Goal: Task Accomplishment & Management: Complete application form

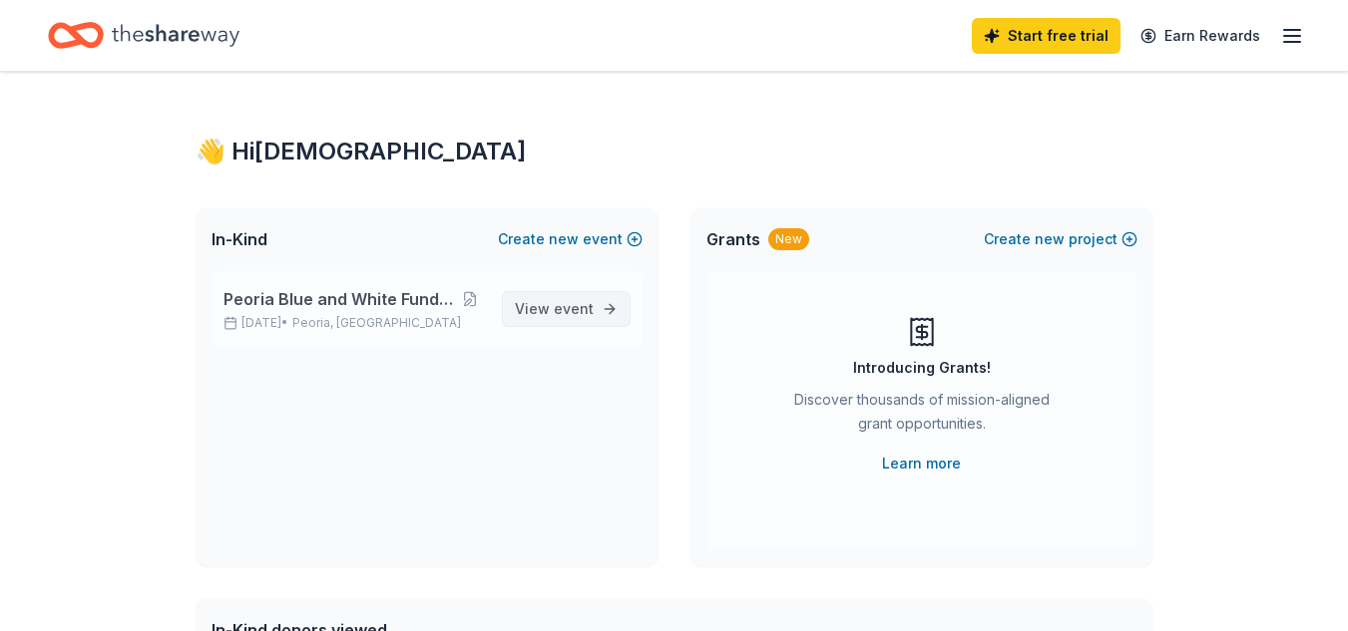
click at [576, 308] on span "event" at bounding box center [574, 308] width 40 height 17
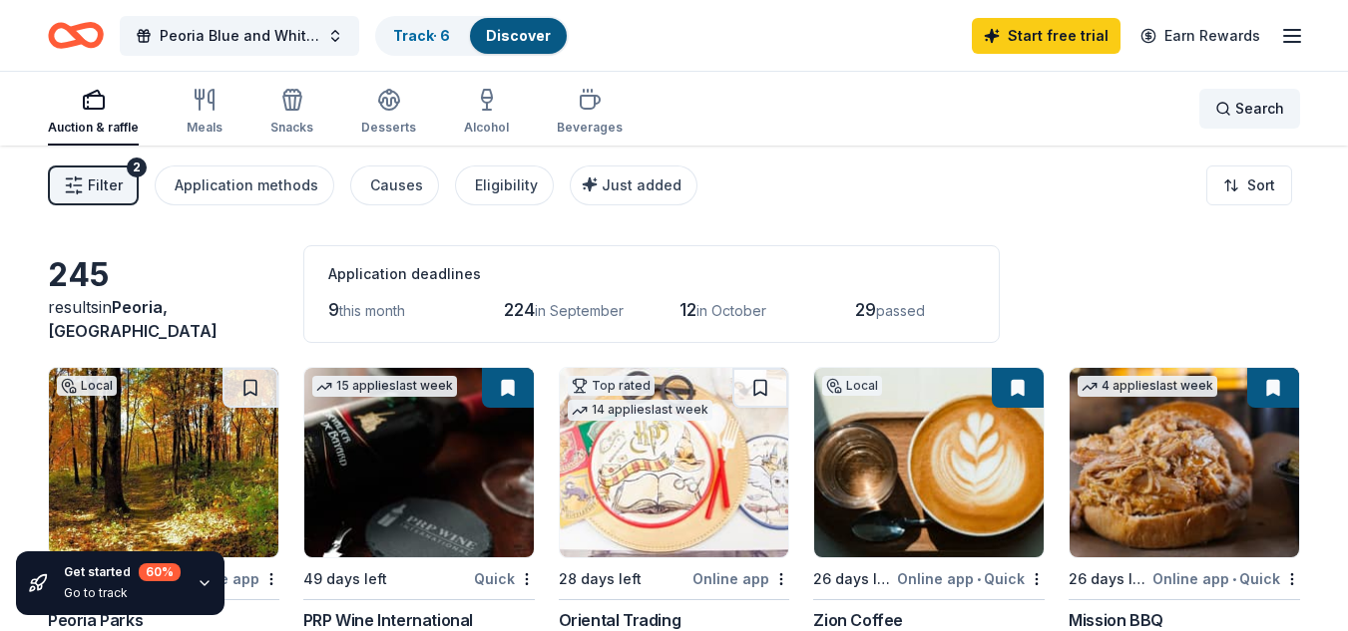
click at [1231, 109] on div "Search" at bounding box center [1249, 109] width 69 height 24
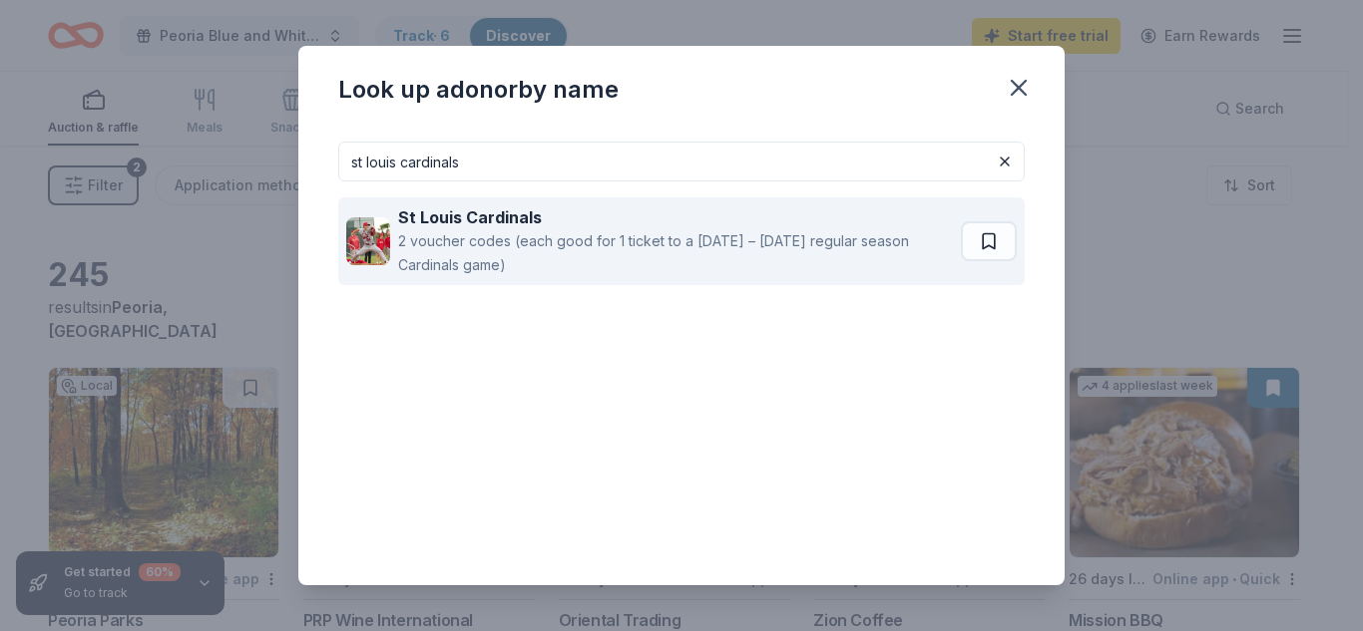
click at [588, 247] on div "2 voucher codes (each good for 1 ticket to a [DATE] – [DATE] regular season Car…" at bounding box center [675, 253] width 555 height 48
click at [671, 245] on div "2 voucher codes (each good for 1 ticket to a [DATE] – [DATE] regular season Car…" at bounding box center [675, 253] width 555 height 48
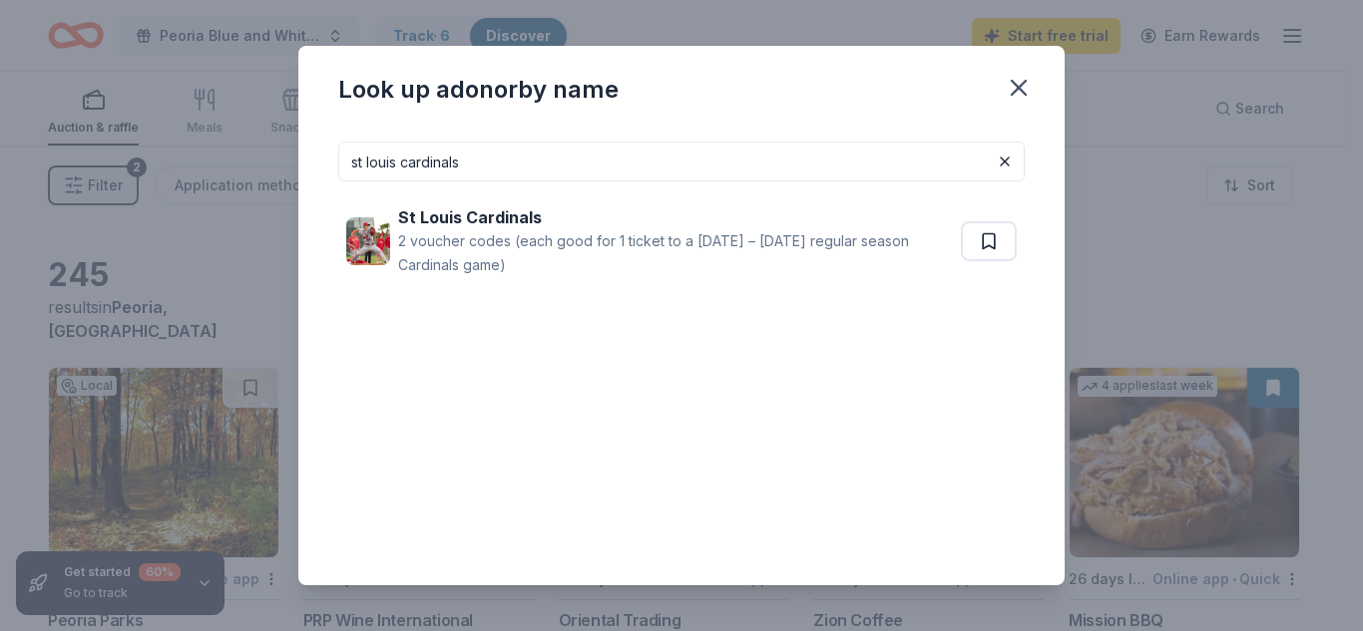
drag, startPoint x: 479, startPoint y: 167, endPoint x: 323, endPoint y: 160, distance: 155.8
click at [323, 160] on div "st louis cardinals St Louis Cardinals 2 voucher codes (each good for 1 ticket t…" at bounding box center [681, 356] width 766 height 460
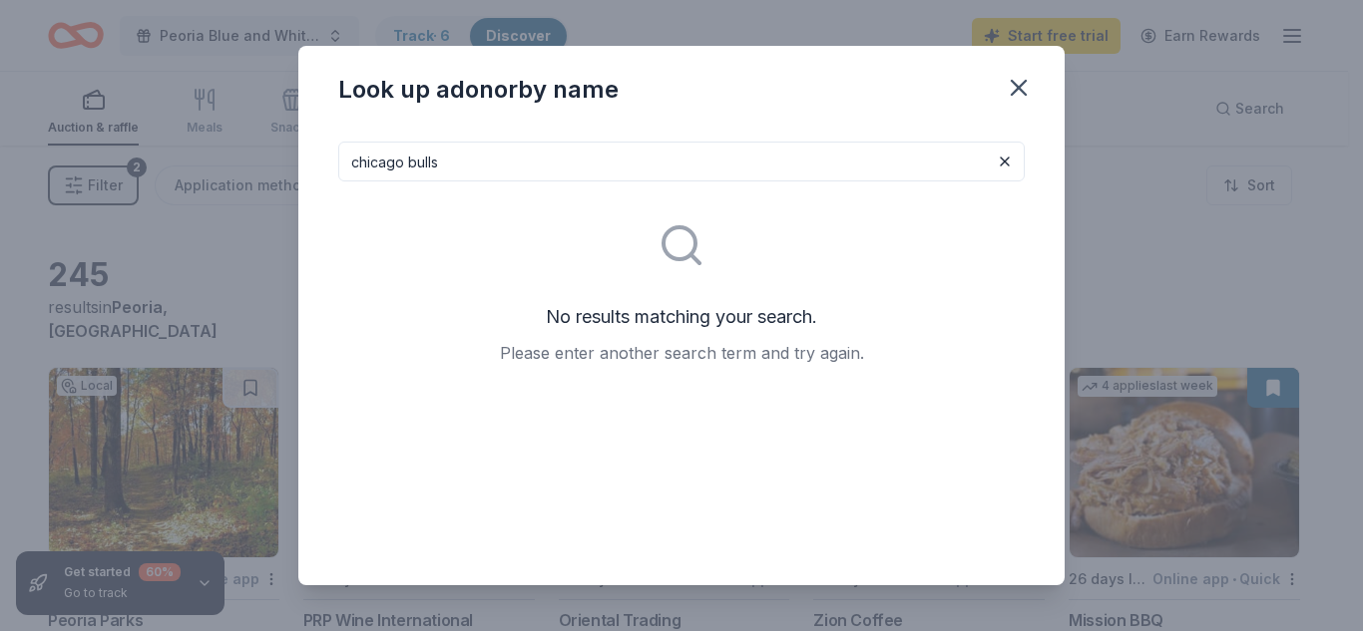
drag, startPoint x: 445, startPoint y: 165, endPoint x: 330, endPoint y: 164, distance: 114.7
click at [330, 164] on div "chicago bulls No results matching your search. Please enter another search term…" at bounding box center [681, 356] width 766 height 460
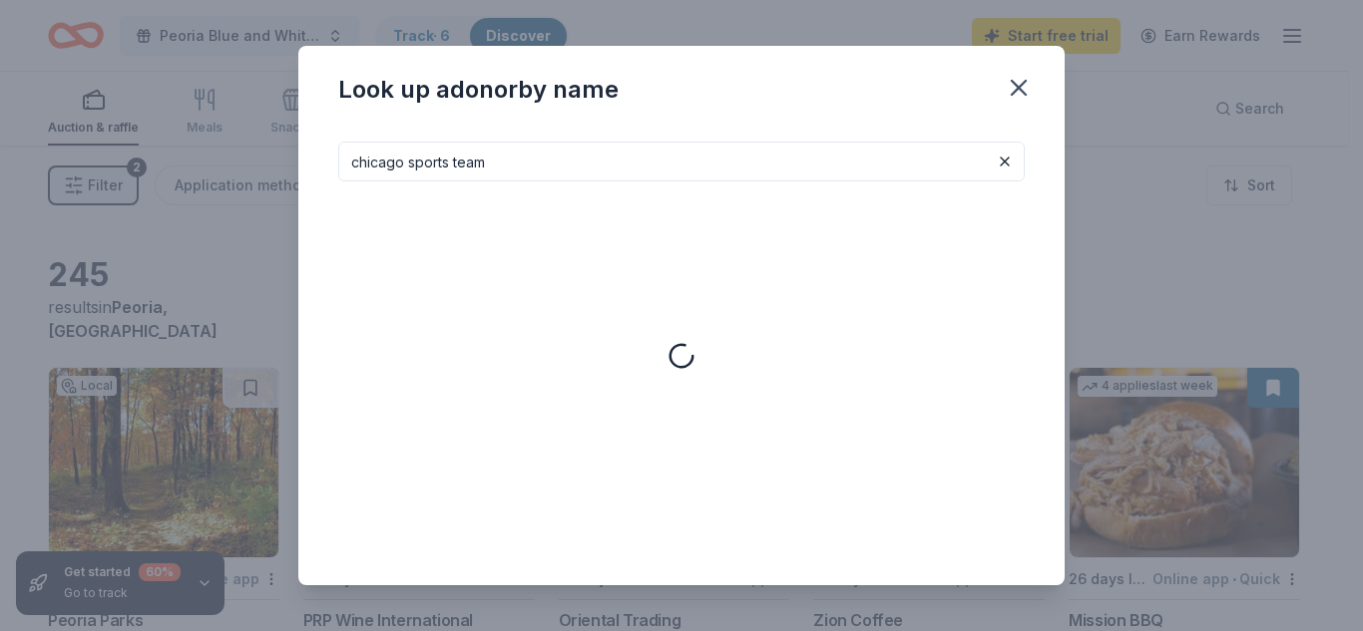
type input "chicago sports team"
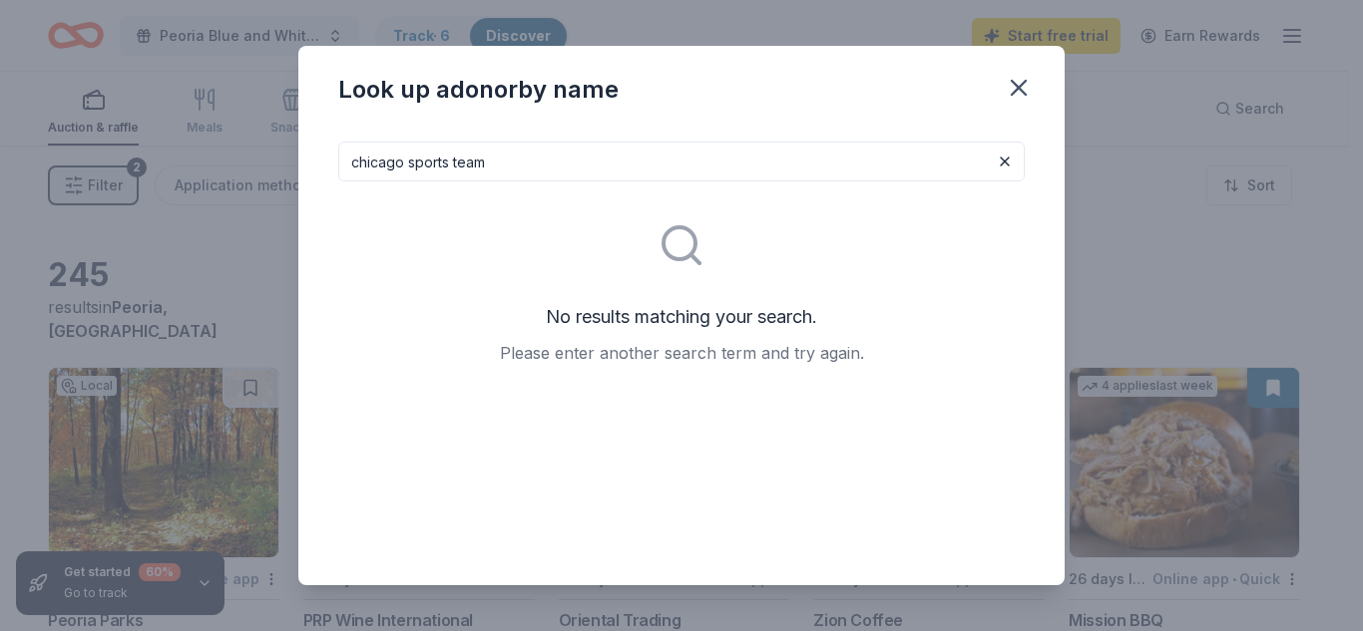
drag, startPoint x: 491, startPoint y: 162, endPoint x: 336, endPoint y: 170, distance: 154.8
click at [336, 170] on div "chicago sports team No results matching your search. Please enter another searc…" at bounding box center [681, 356] width 766 height 460
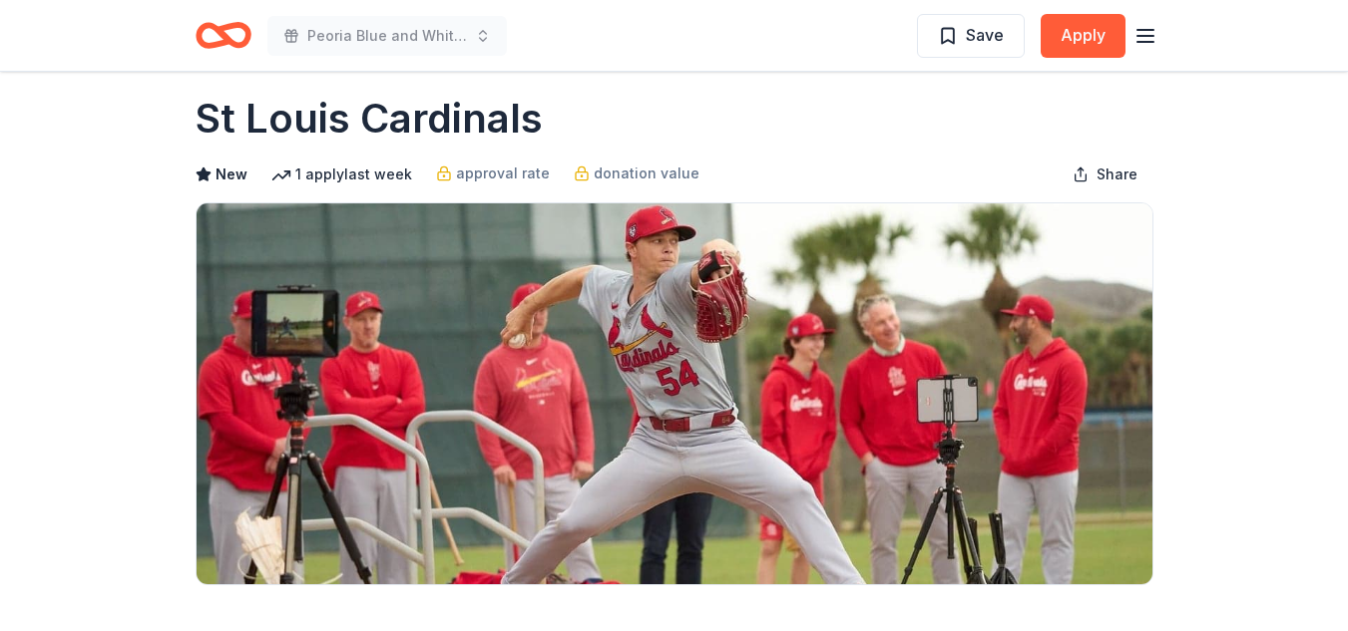
scroll to position [16, 0]
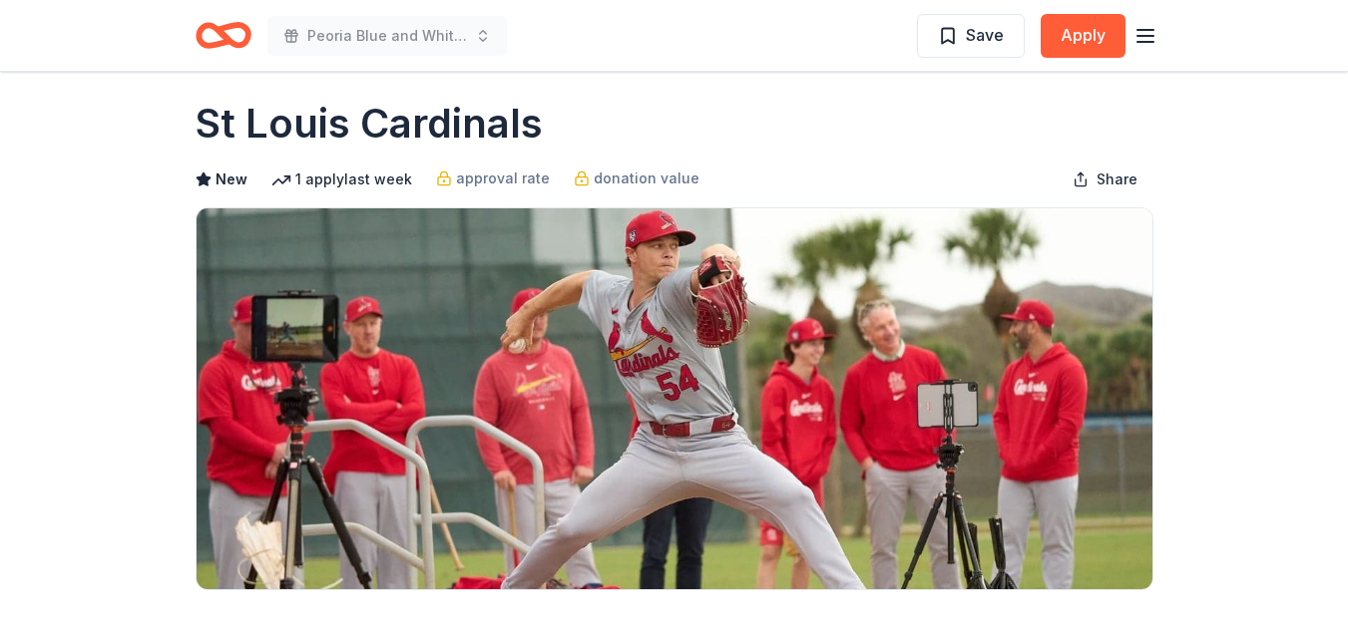
click at [355, 176] on div "1 apply last week" at bounding box center [341, 180] width 141 height 24
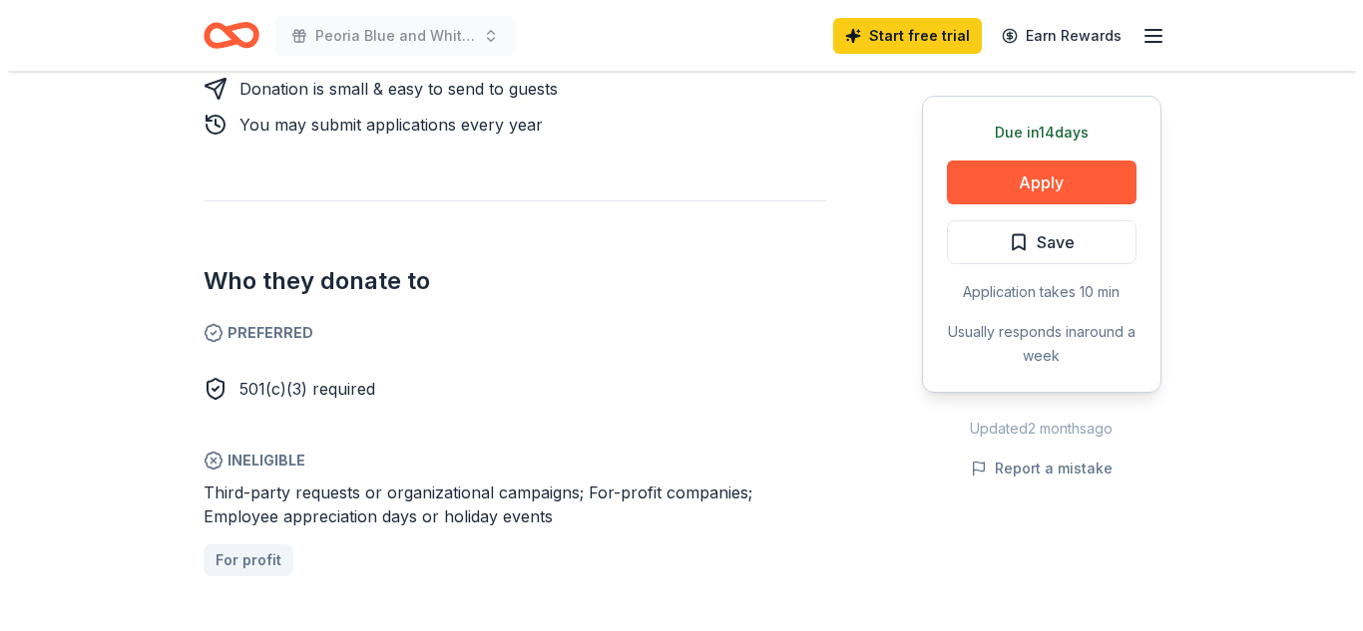
scroll to position [1086, 0]
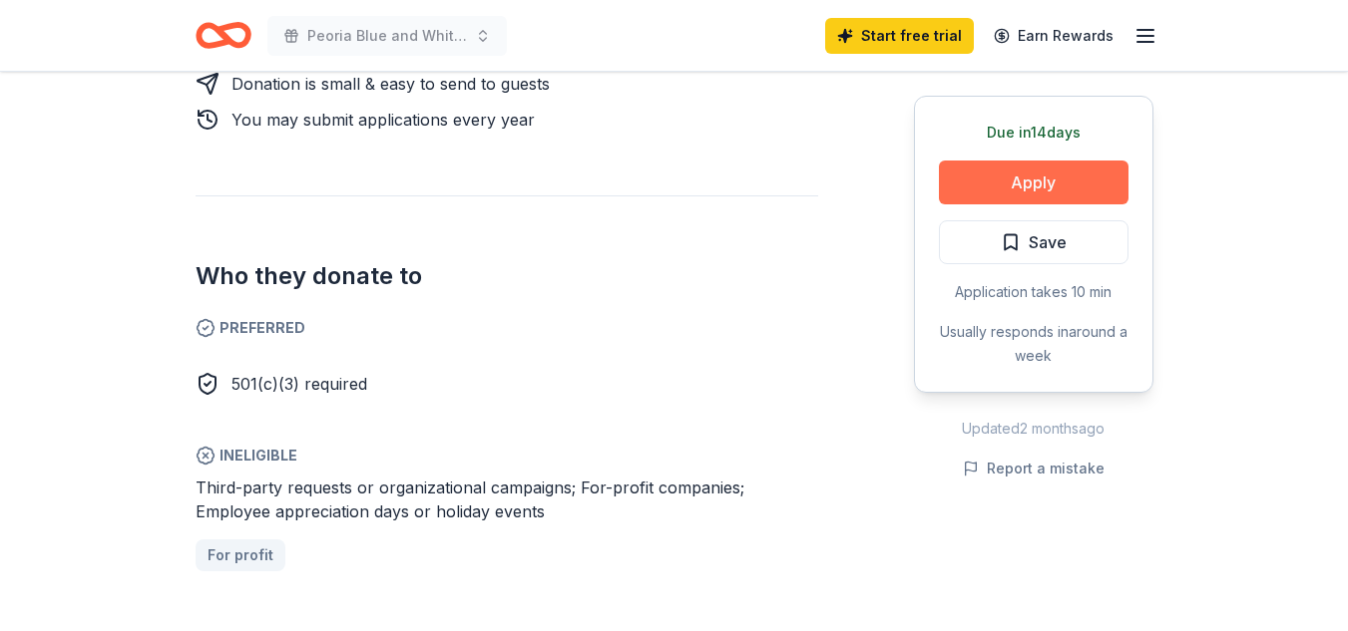
click at [1069, 183] on button "Apply" at bounding box center [1034, 183] width 190 height 44
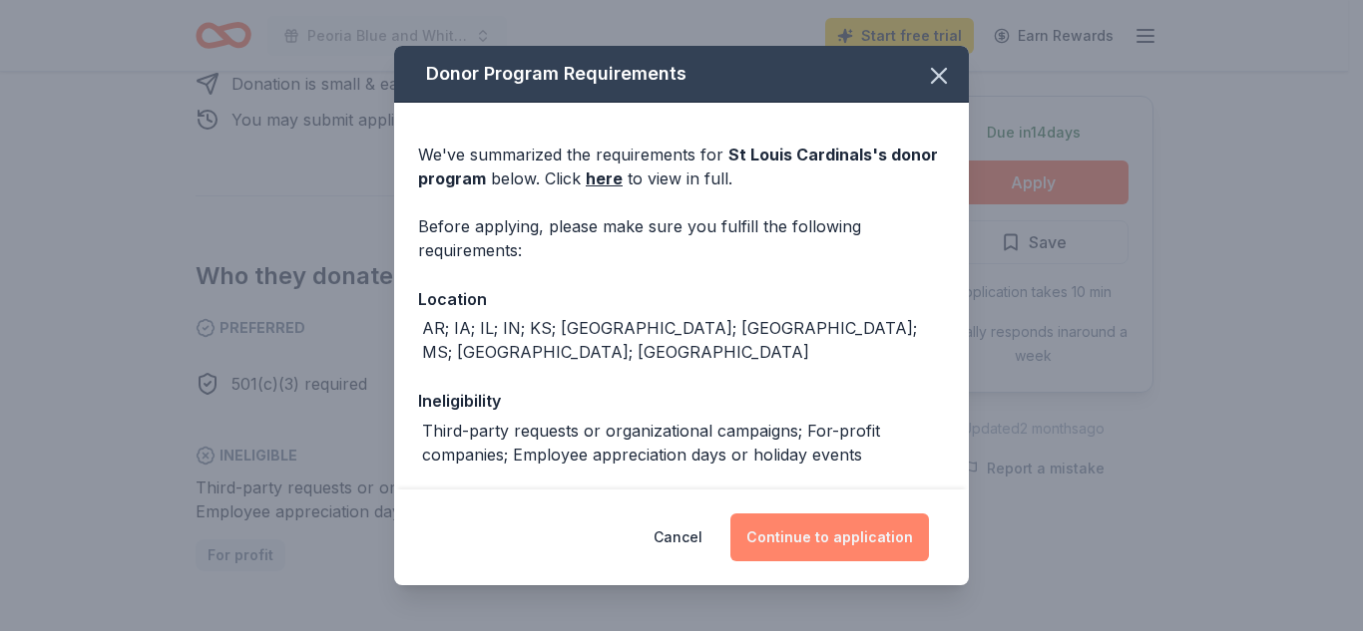
click at [817, 529] on button "Continue to application" at bounding box center [829, 538] width 199 height 48
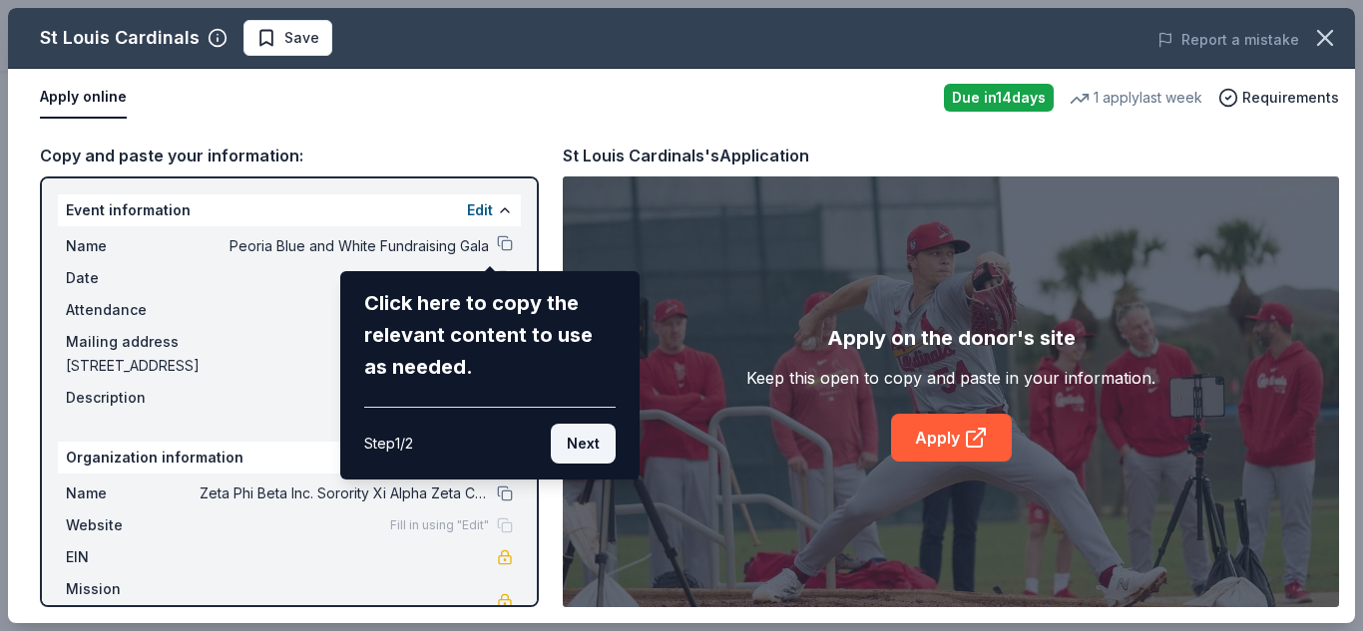
click at [589, 451] on button "Next" at bounding box center [583, 444] width 65 height 40
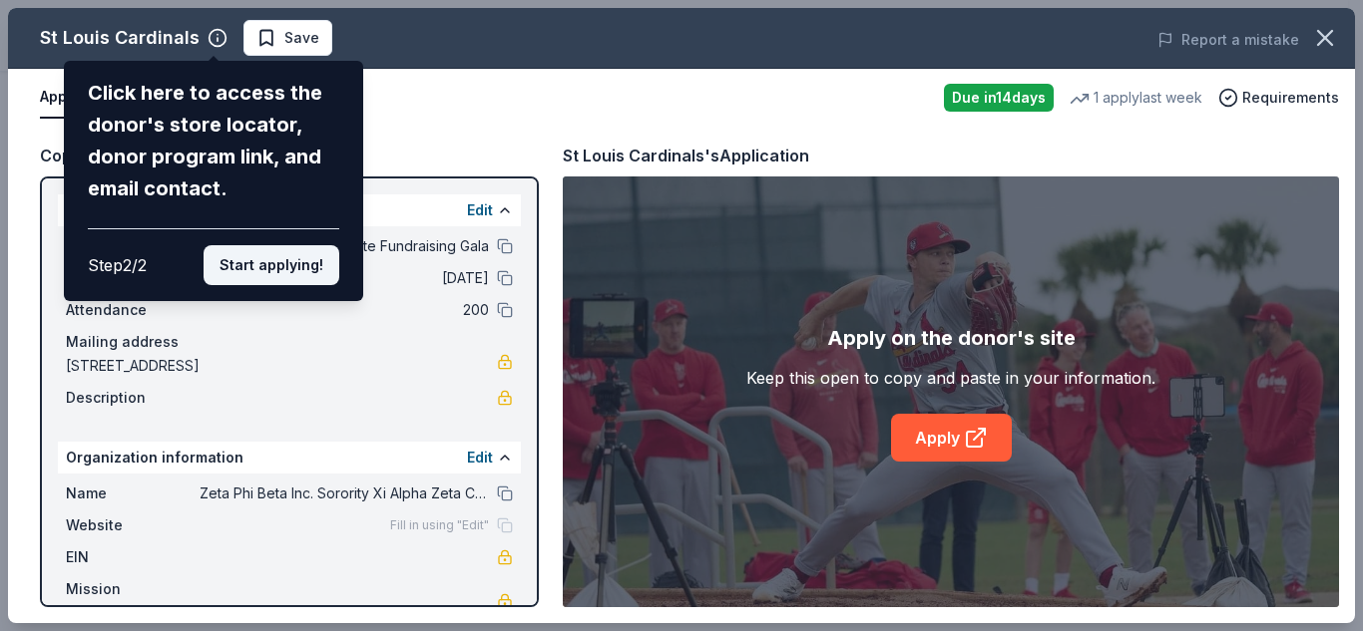
click at [285, 260] on button "Start applying!" at bounding box center [272, 265] width 136 height 40
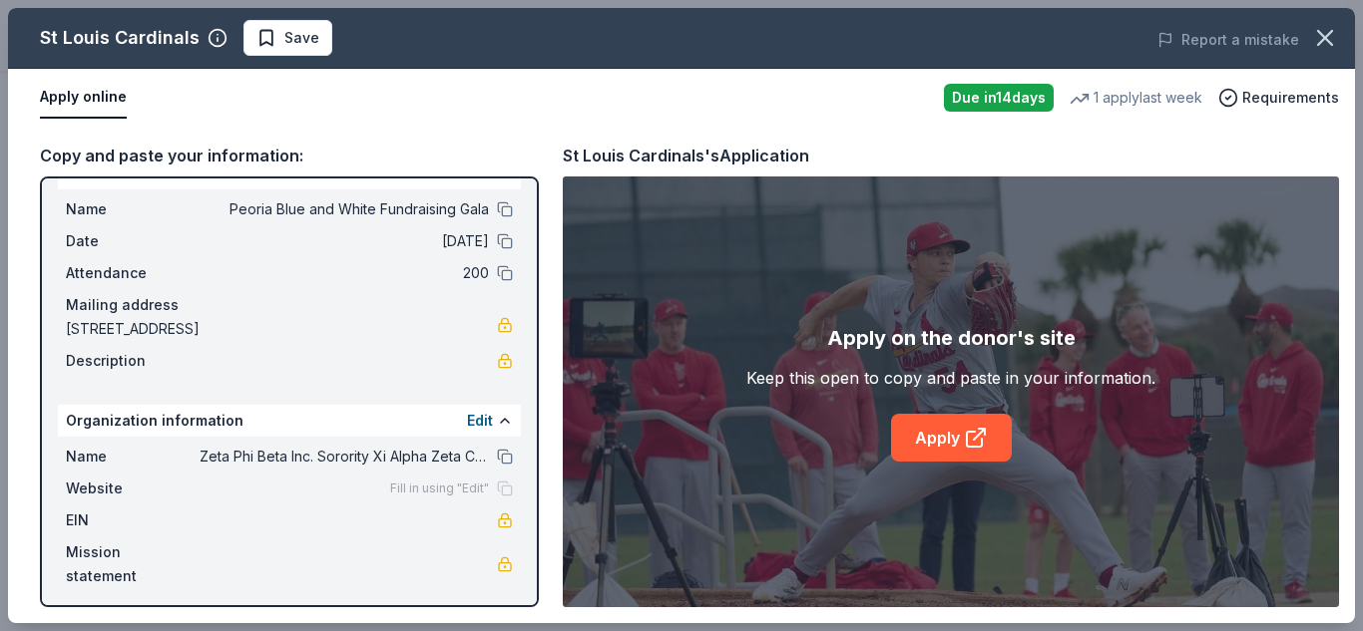
scroll to position [44, 0]
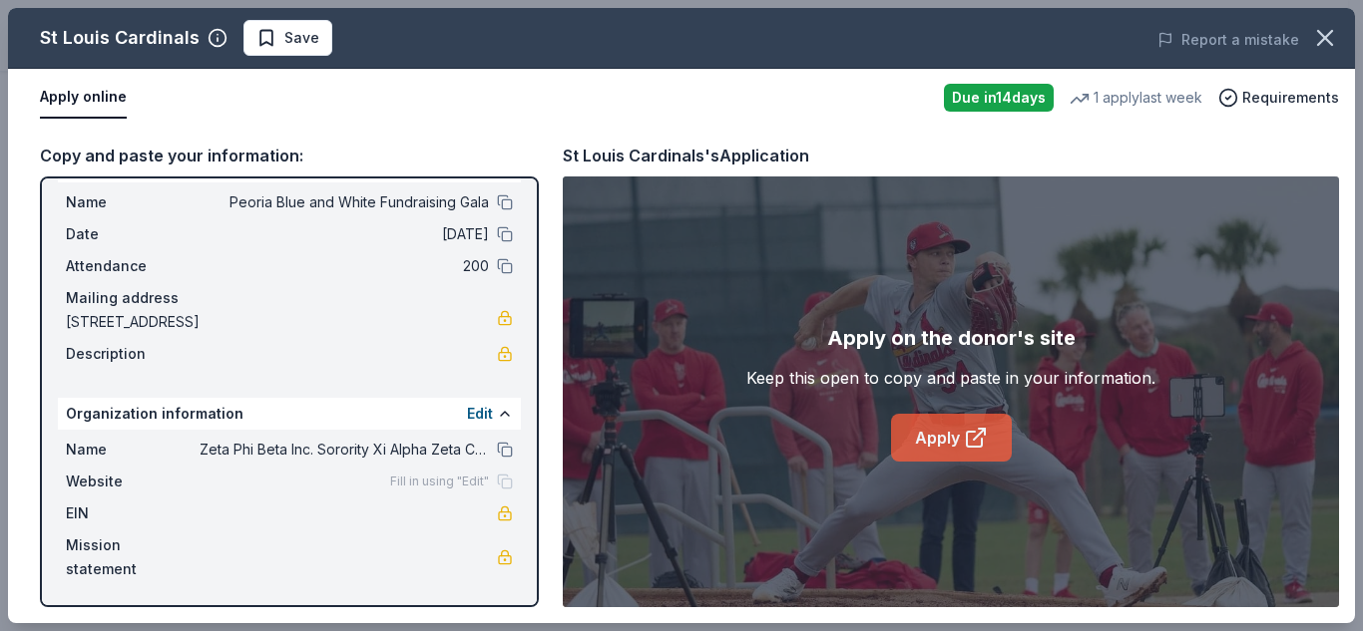
click at [962, 442] on link "Apply" at bounding box center [951, 438] width 121 height 48
click at [1176, 94] on div "1 apply last week" at bounding box center [1135, 98] width 133 height 24
click at [964, 438] on icon at bounding box center [976, 438] width 24 height 24
click at [1270, 99] on span "Requirements" at bounding box center [1290, 98] width 97 height 24
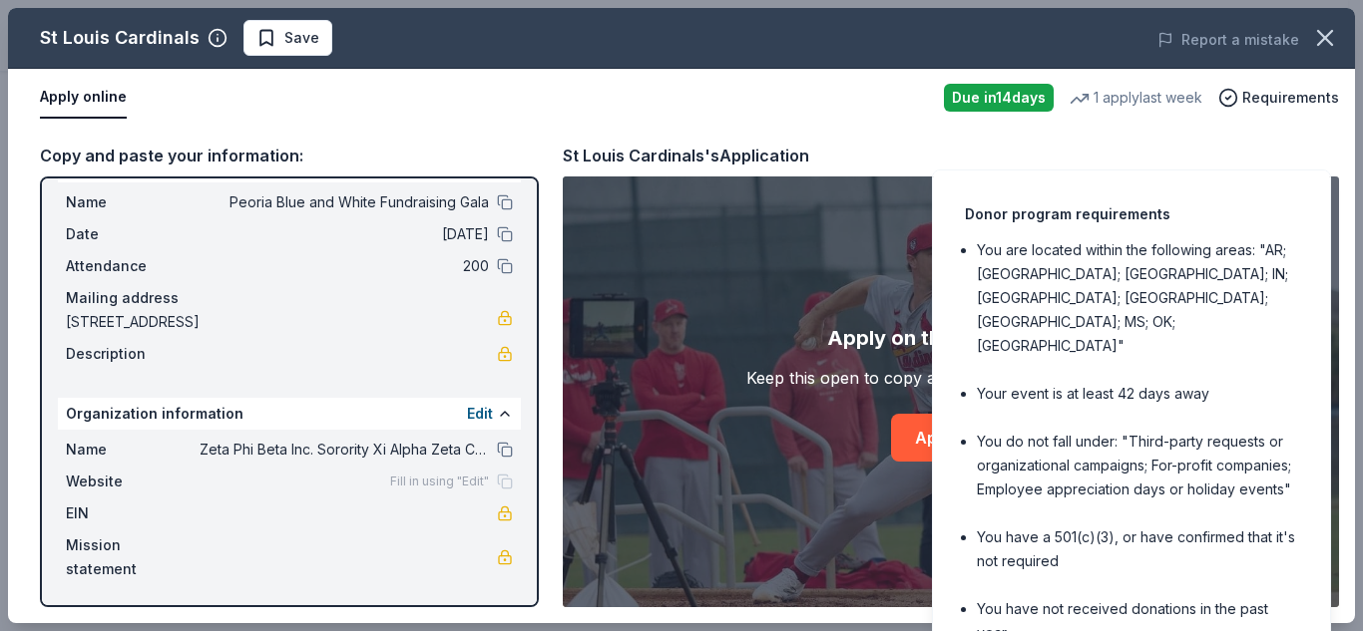
click at [1009, 99] on div "Due in 14 days" at bounding box center [999, 98] width 110 height 28
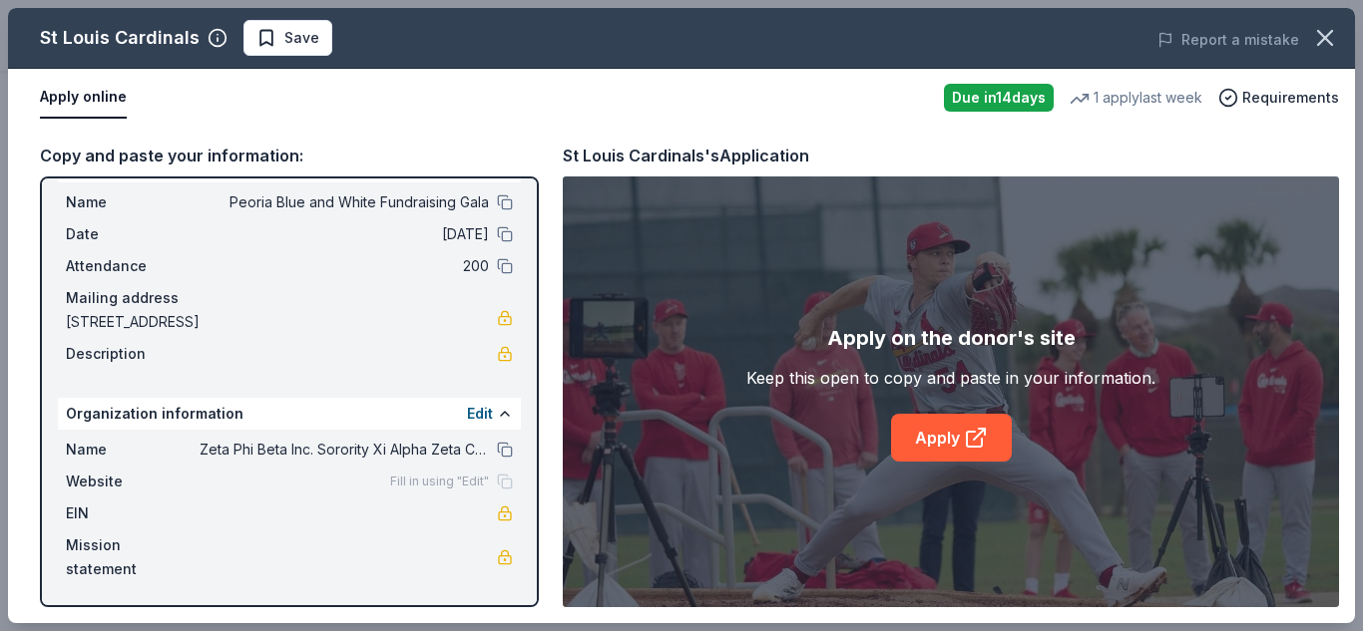
click at [1009, 99] on div "Due in 14 days" at bounding box center [999, 98] width 110 height 28
click at [964, 431] on icon at bounding box center [976, 438] width 24 height 24
click at [1289, 95] on span "Requirements" at bounding box center [1290, 98] width 97 height 24
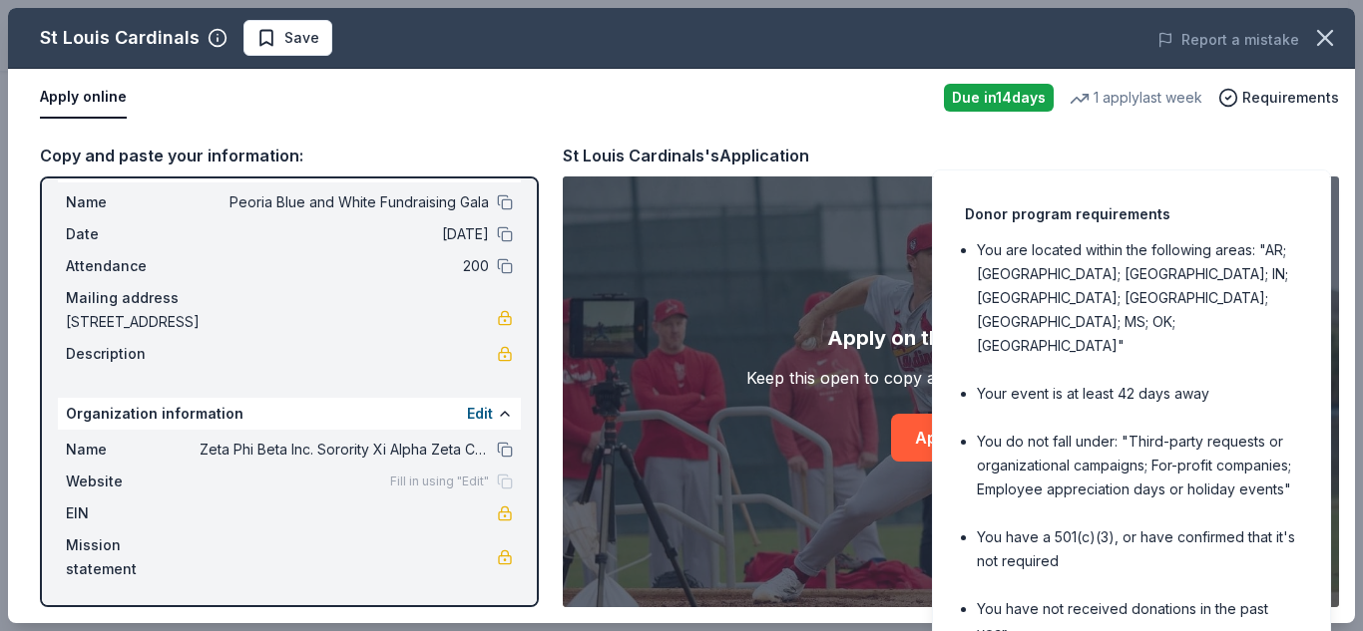
click at [86, 92] on button "Apply online" at bounding box center [83, 98] width 87 height 42
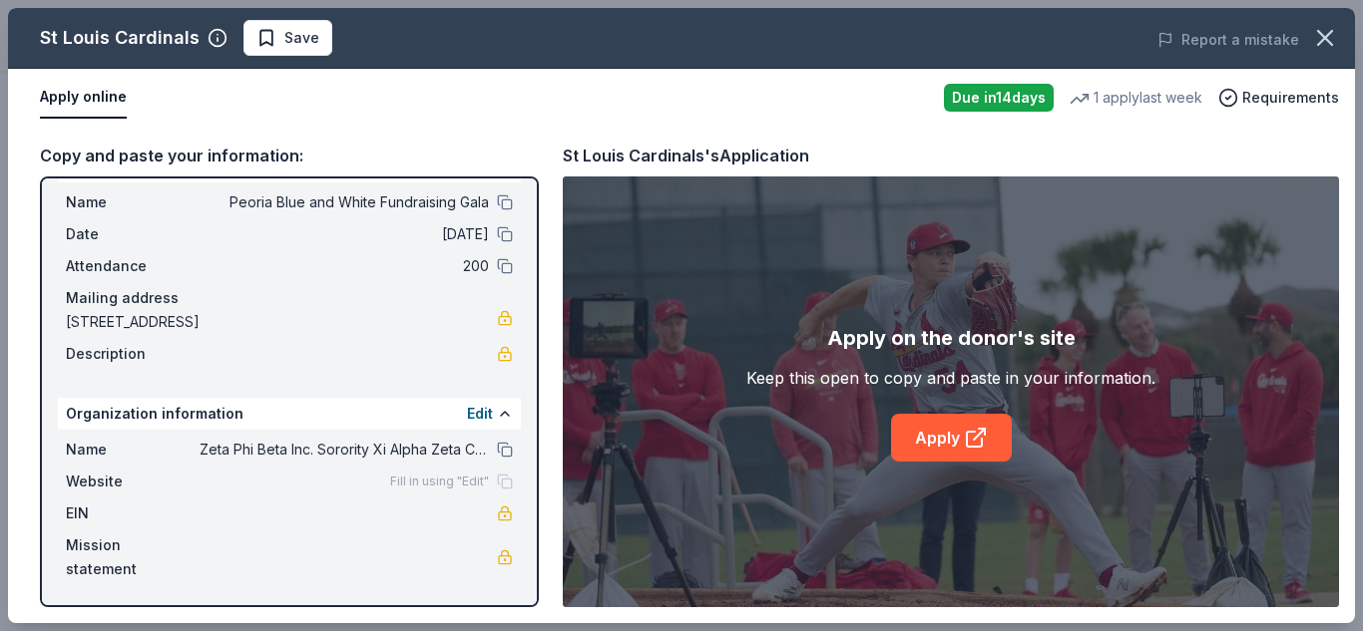
click at [86, 92] on button "Apply online" at bounding box center [83, 98] width 87 height 42
click at [208, 37] on icon "button" at bounding box center [218, 38] width 20 height 20
click at [425, 131] on icon at bounding box center [418, 141] width 20 height 20
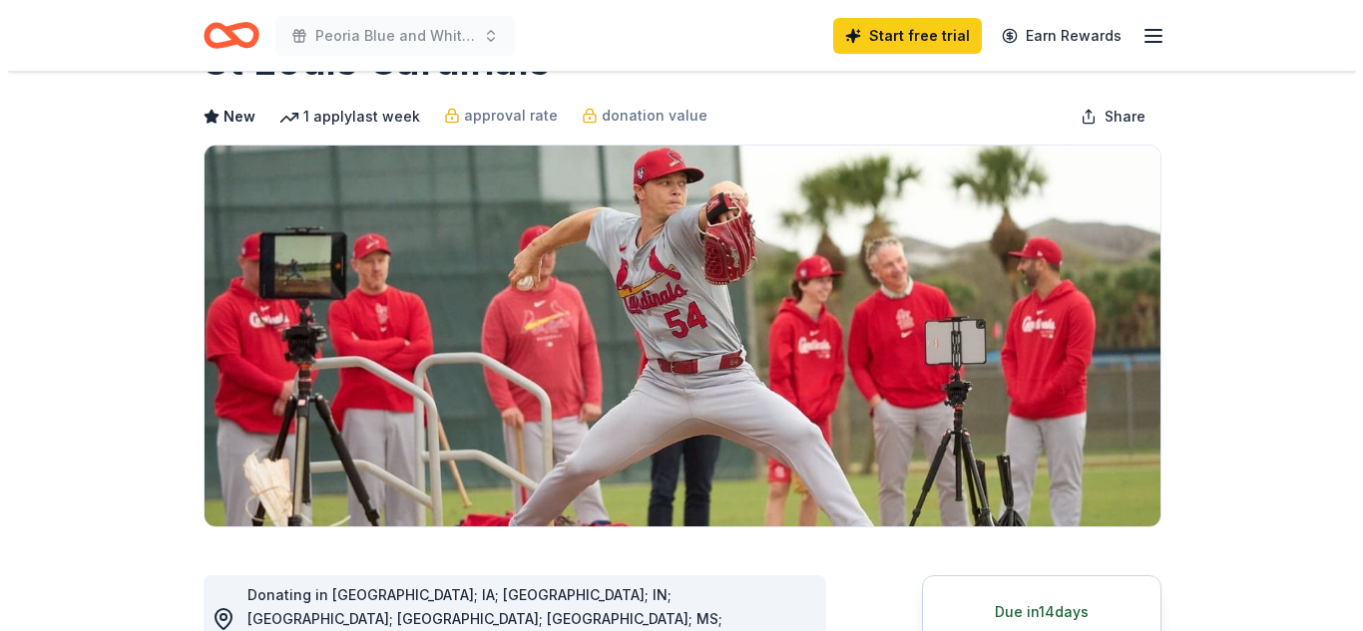
scroll to position [63, 0]
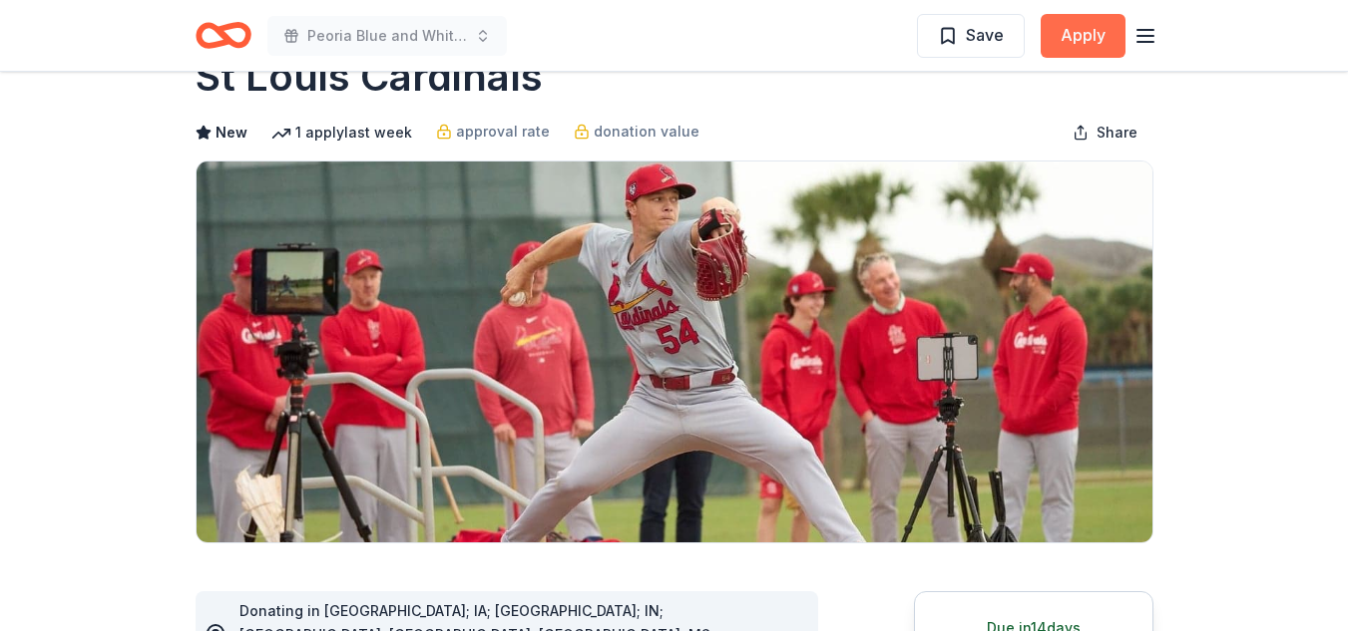
click at [1099, 45] on button "Apply" at bounding box center [1082, 36] width 85 height 44
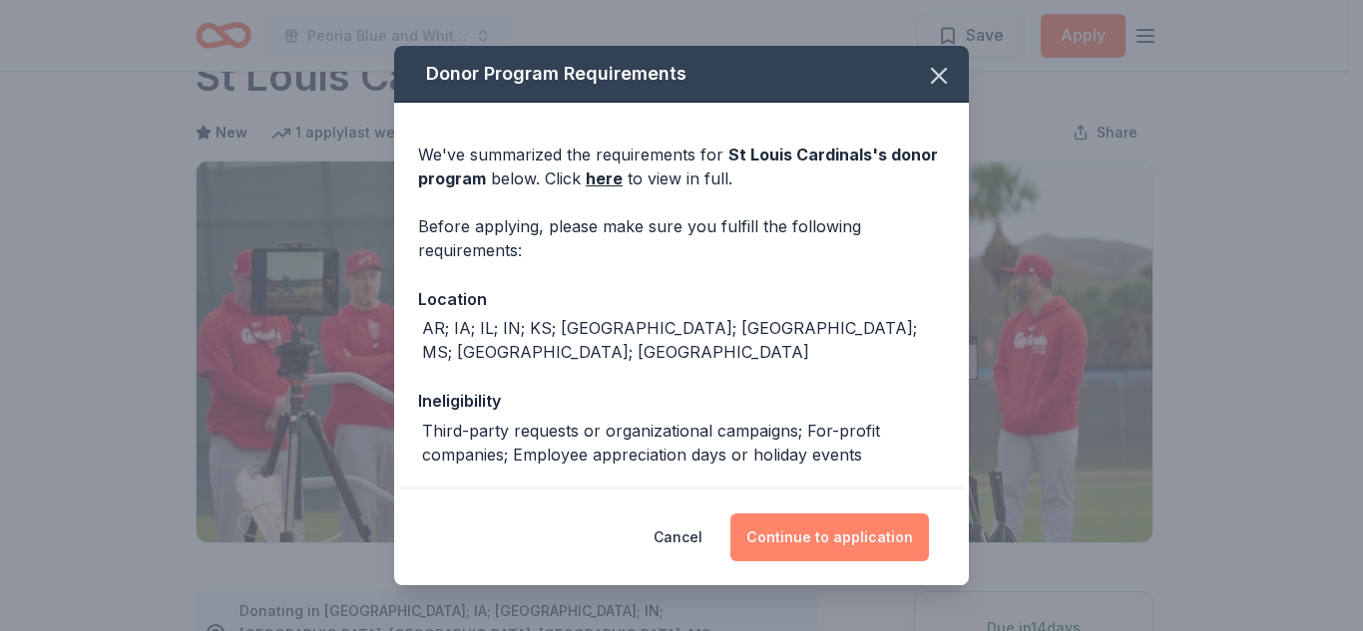
click at [823, 533] on button "Continue to application" at bounding box center [829, 538] width 199 height 48
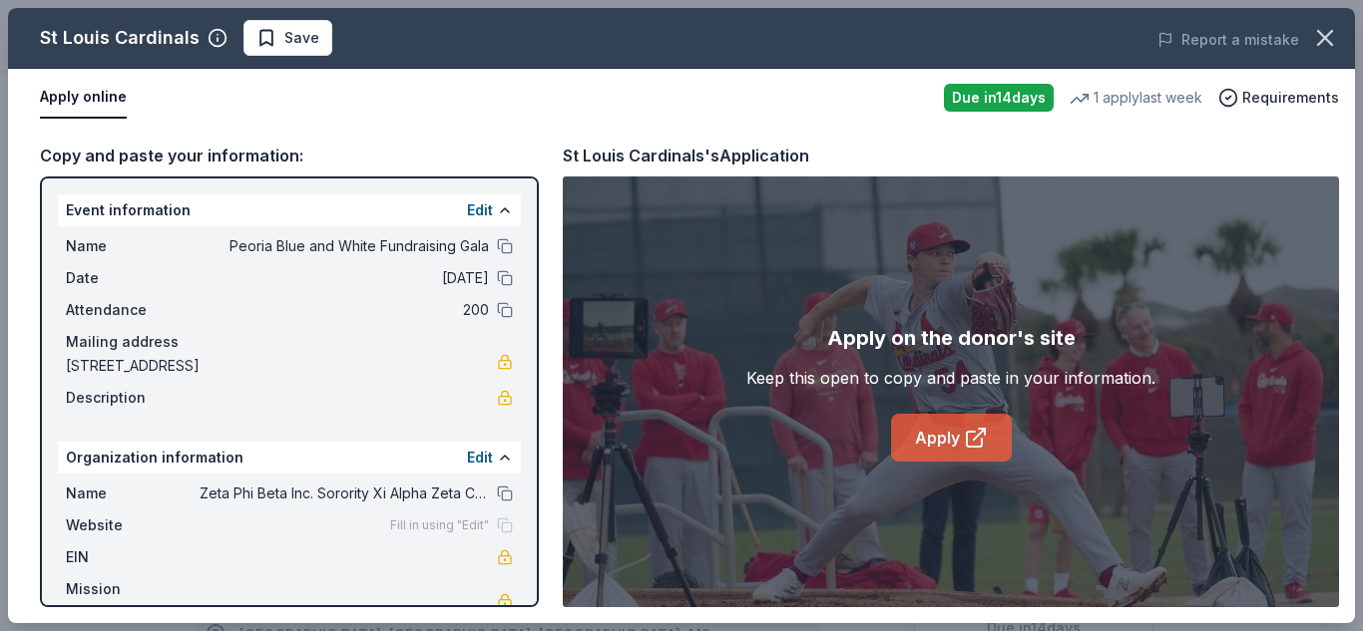
click at [949, 426] on link "Apply" at bounding box center [951, 438] width 121 height 48
